Goal: Find specific page/section: Find specific page/section

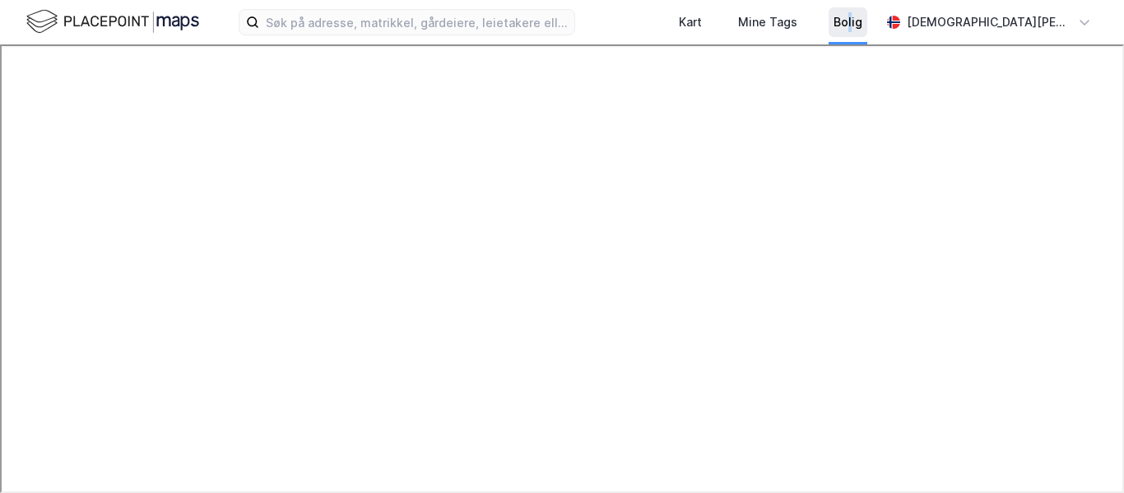
click at [868, 32] on div "Bolig" at bounding box center [848, 22] width 39 height 30
click at [863, 29] on div "Bolig" at bounding box center [848, 22] width 29 height 20
click at [803, 9] on div "Mine Tags" at bounding box center [767, 22] width 69 height 30
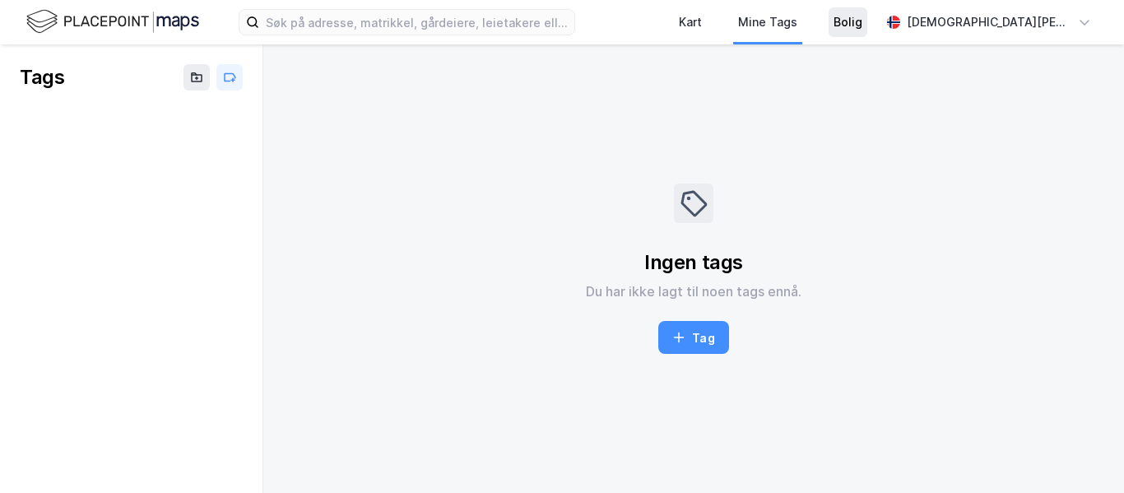
click at [863, 20] on div "Bolig" at bounding box center [848, 22] width 29 height 20
